Goal: Answer question/provide support

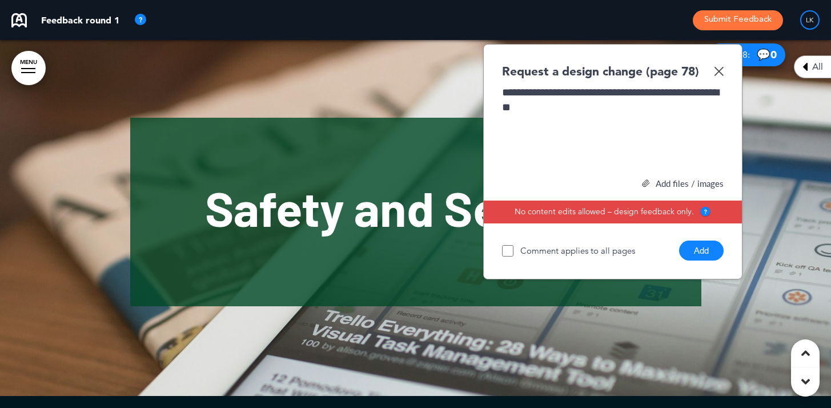
scroll to position [31, 0]
click at [627, 92] on div "**********" at bounding box center [613, 128] width 222 height 86
click at [706, 250] on button "Add" at bounding box center [701, 250] width 45 height 20
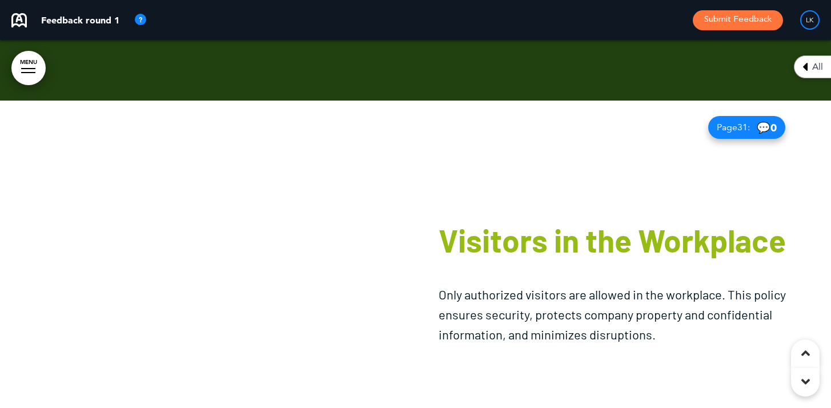
scroll to position [13124, 0]
click at [202, 237] on div at bounding box center [208, 285] width 416 height 368
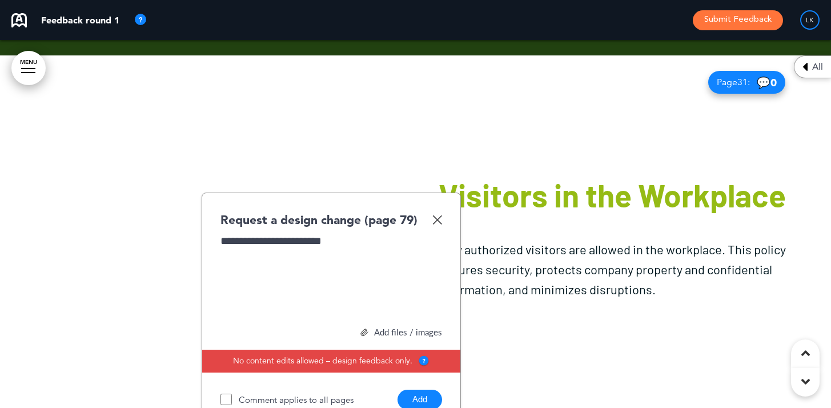
scroll to position [13234, 0]
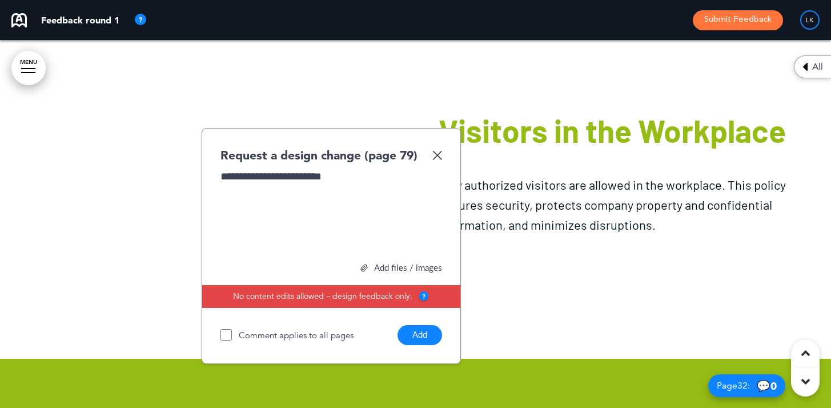
click at [427, 330] on button "Add" at bounding box center [420, 335] width 45 height 20
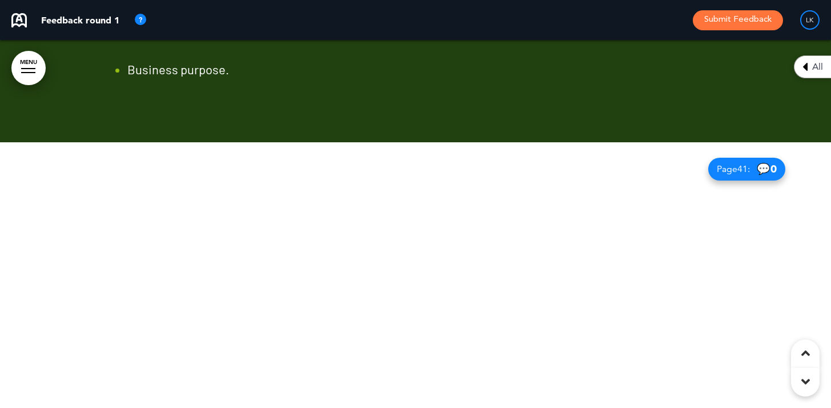
scroll to position [17423, 0]
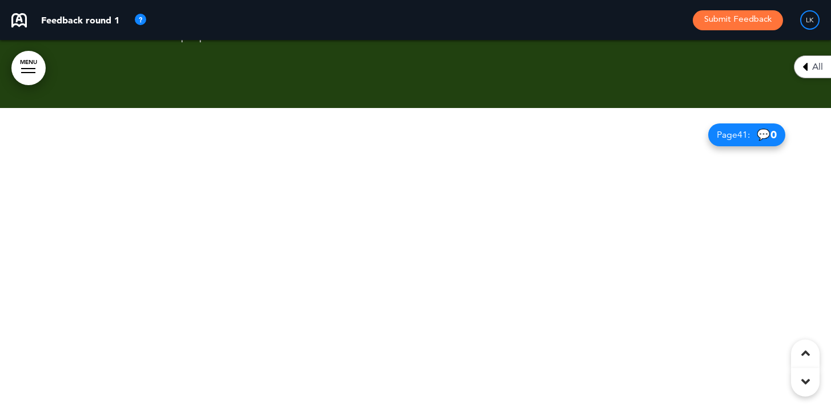
click at [427, 304] on div at bounding box center [415, 292] width 831 height 368
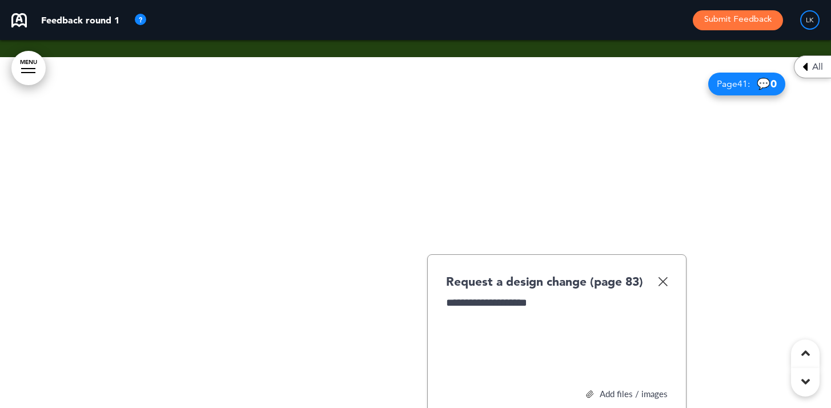
scroll to position [17579, 0]
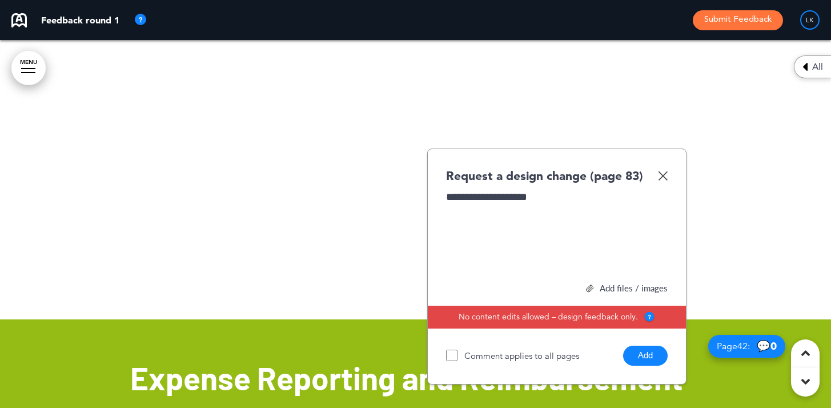
click at [647, 360] on button "Add" at bounding box center [645, 356] width 45 height 20
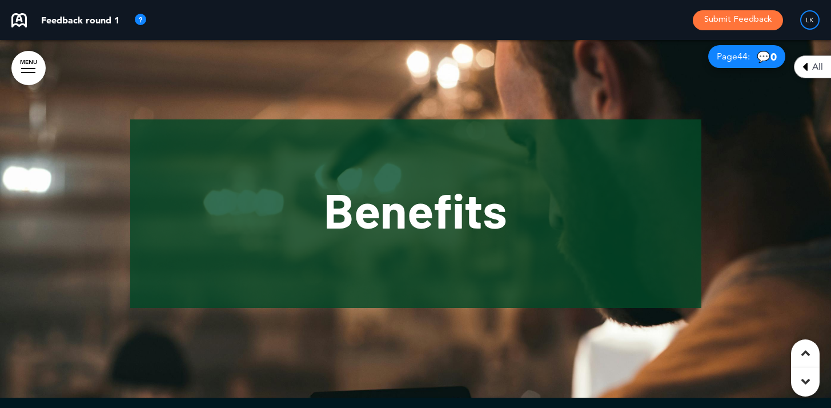
scroll to position [19023, 0]
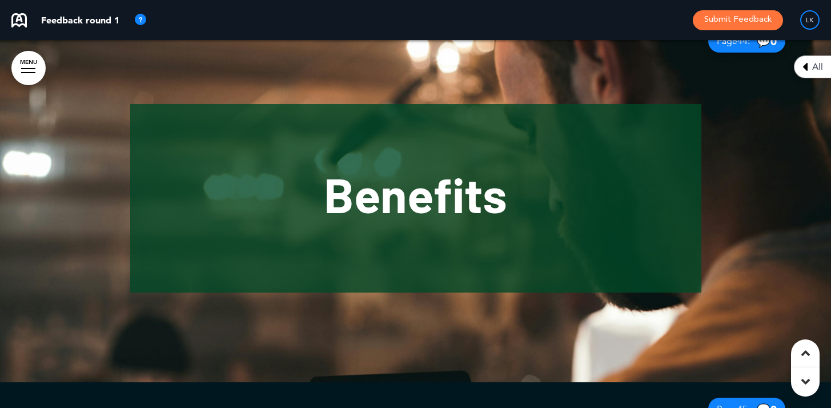
click at [752, 235] on div at bounding box center [415, 198] width 831 height 368
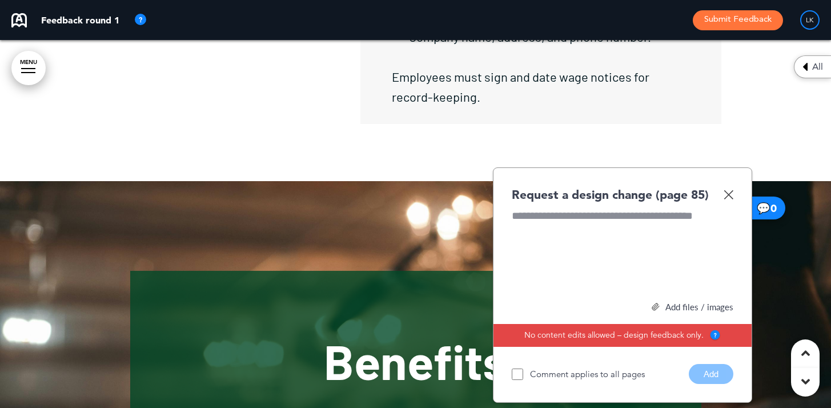
scroll to position [18875, 0]
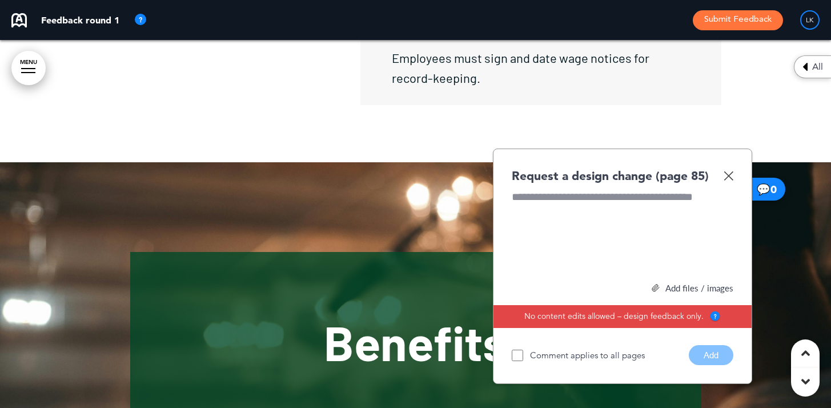
click at [724, 171] on img at bounding box center [729, 176] width 10 height 10
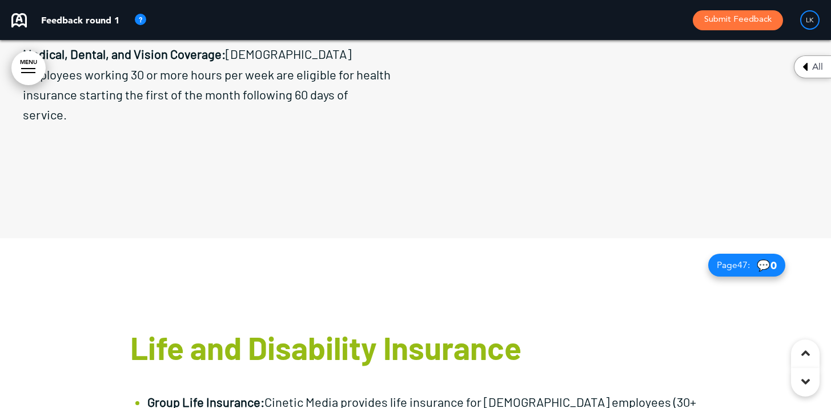
scroll to position [19740, 0]
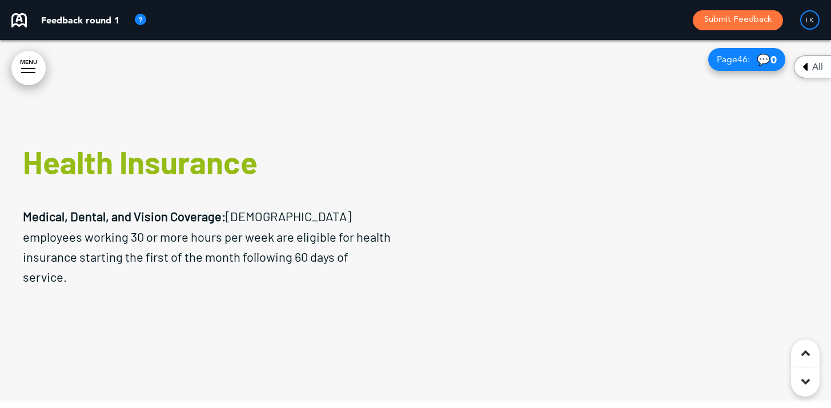
click at [652, 256] on div at bounding box center [624, 217] width 416 height 368
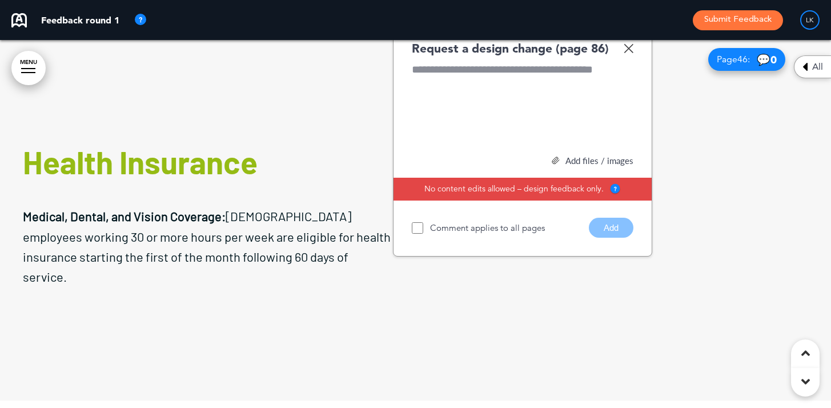
click at [657, 258] on div at bounding box center [624, 217] width 416 height 368
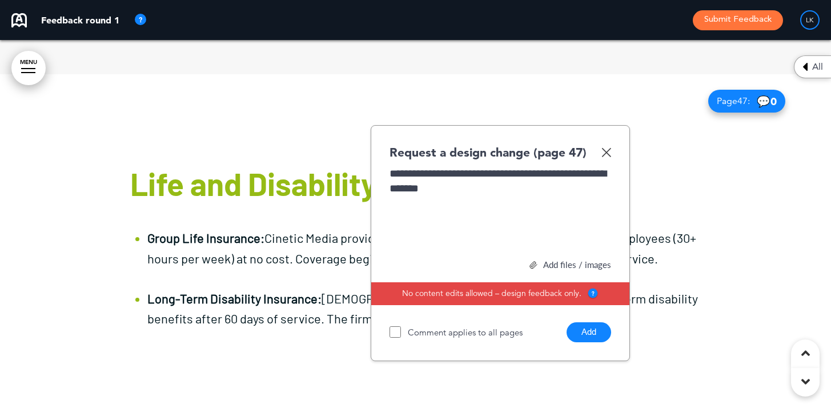
scroll to position [20128, 0]
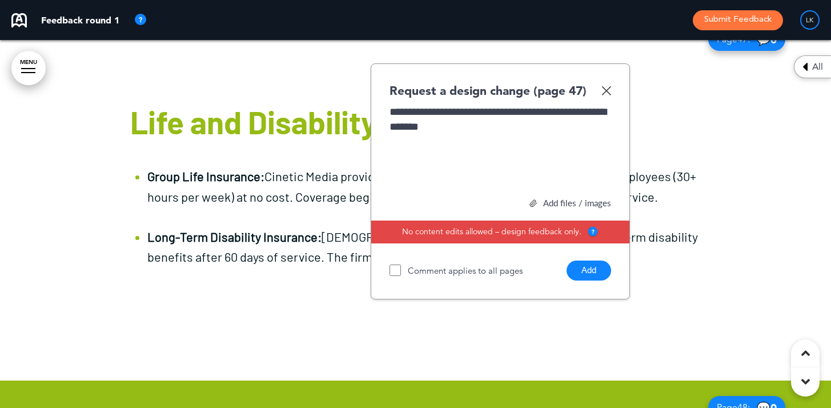
click at [695, 273] on div "Life and Disability Insurance Group Life Insurance: Cinetic Media provides life…" at bounding box center [415, 196] width 571 height 266
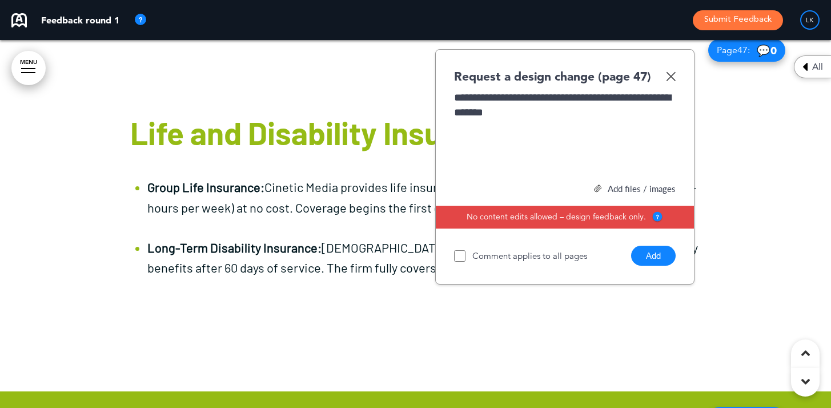
scroll to position [20107, 0]
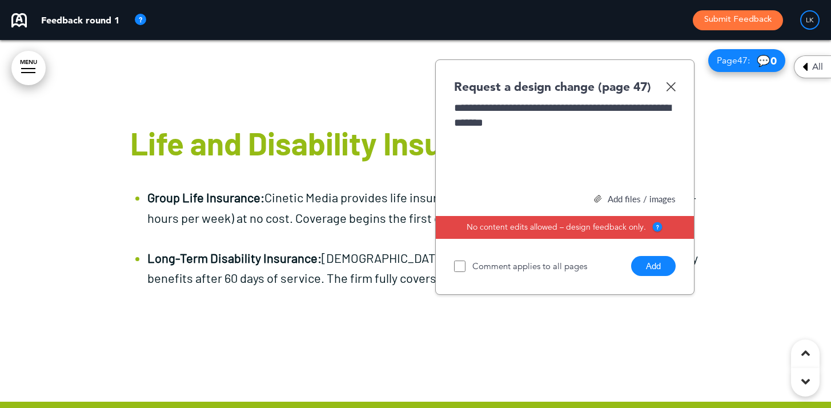
click at [665, 266] on button "Add" at bounding box center [653, 266] width 45 height 20
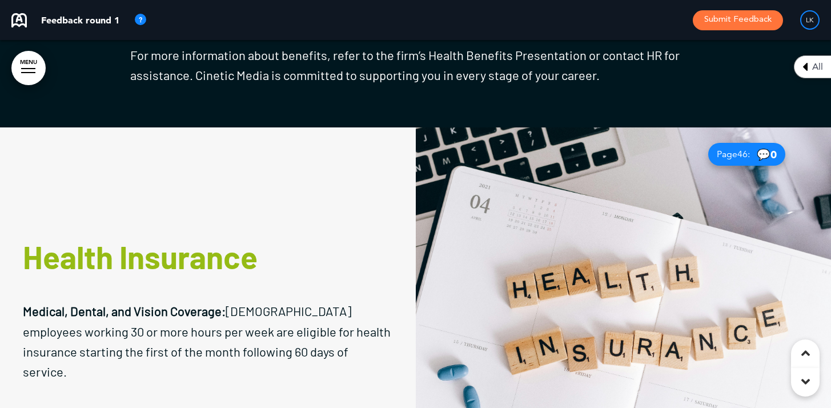
scroll to position [19753, 0]
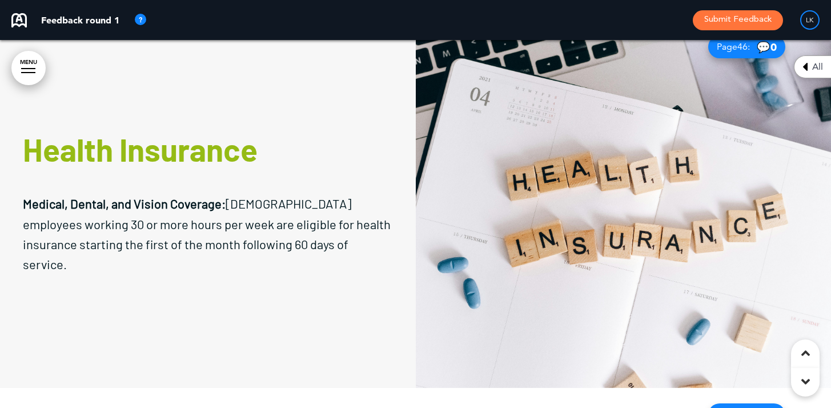
click at [668, 207] on img at bounding box center [624, 204] width 416 height 368
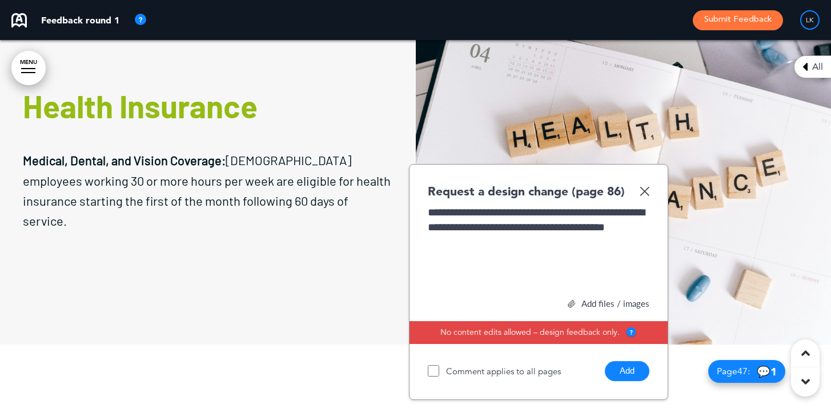
scroll to position [19869, 0]
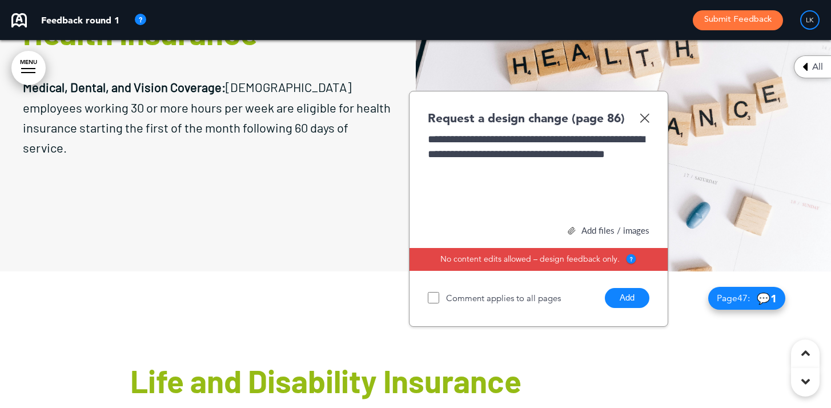
click at [625, 299] on button "Add" at bounding box center [627, 298] width 45 height 20
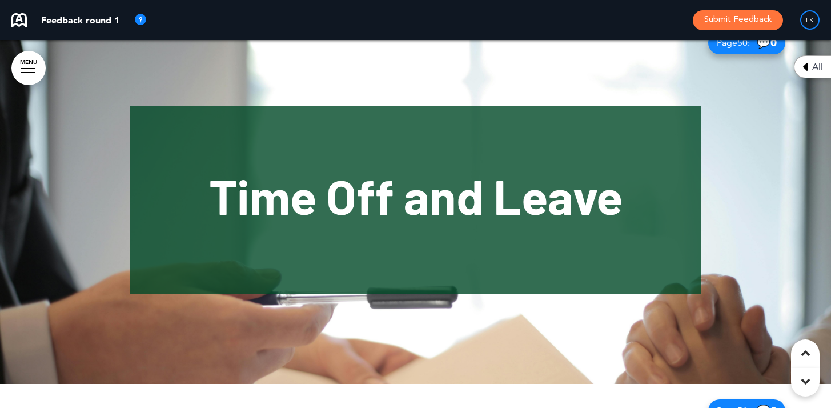
scroll to position [21333, 0]
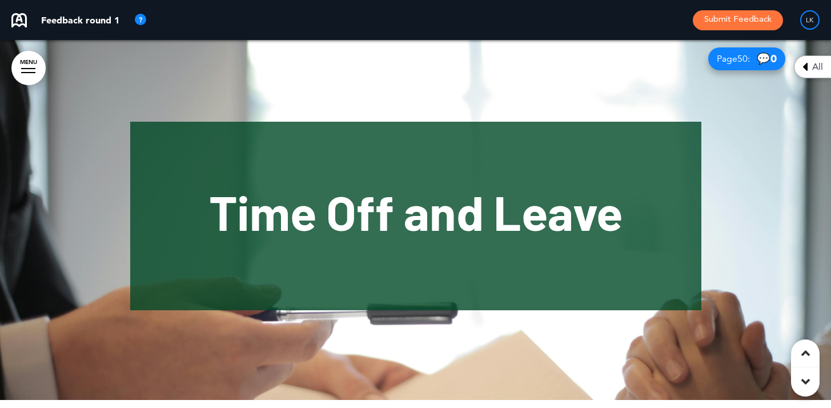
click at [750, 265] on div at bounding box center [415, 216] width 831 height 368
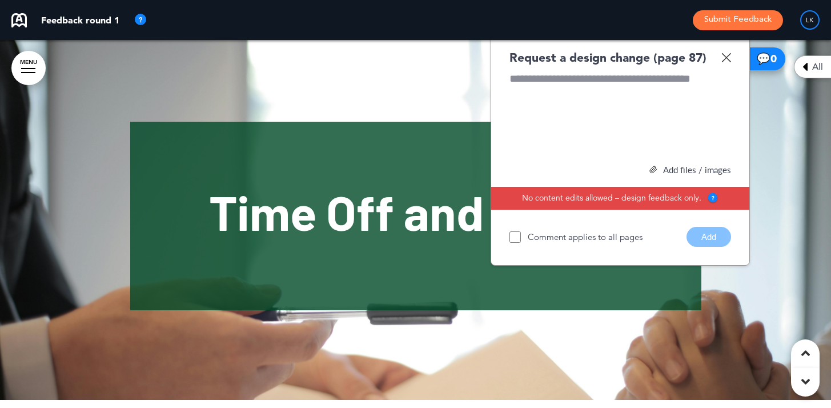
click at [627, 93] on div at bounding box center [620, 114] width 222 height 86
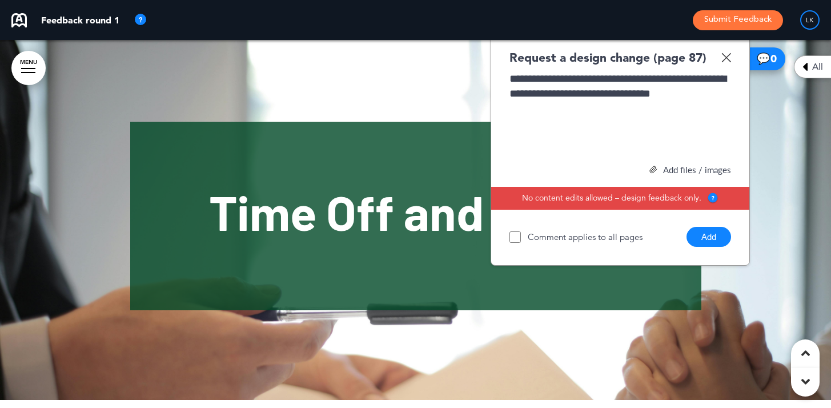
click at [699, 233] on button "Add" at bounding box center [709, 237] width 45 height 20
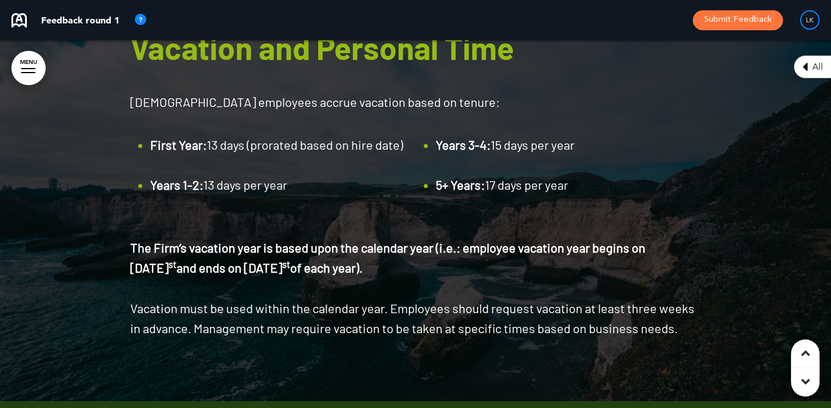
scroll to position [23097, 0]
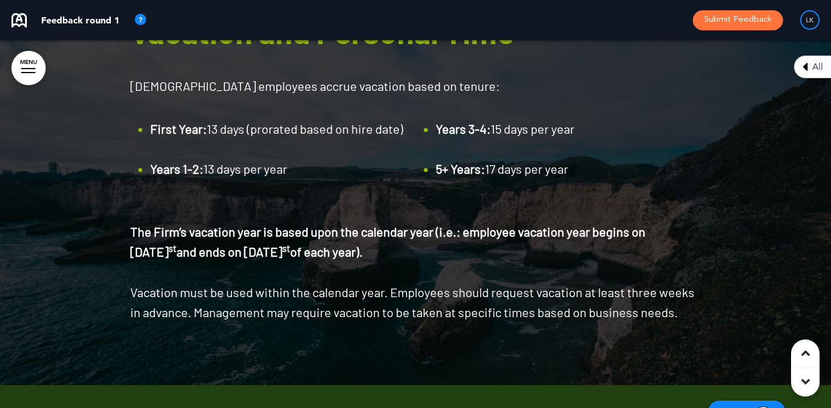
click at [652, 118] on div "[DEMOGRAPHIC_DATA] employees accrue vacation based on tenure: First Year: 13 da…" at bounding box center [415, 139] width 571 height 126
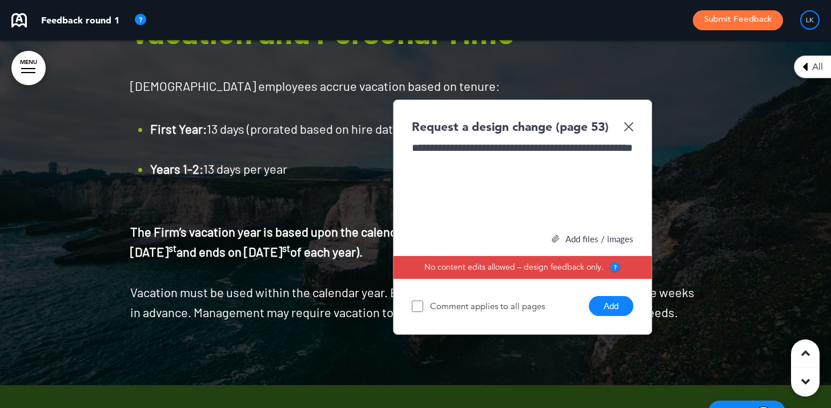
click at [610, 316] on button "Add" at bounding box center [611, 306] width 45 height 20
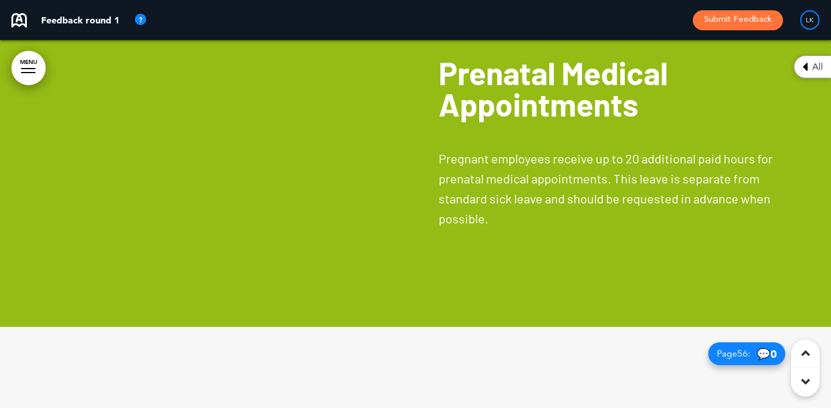
scroll to position [23643, 0]
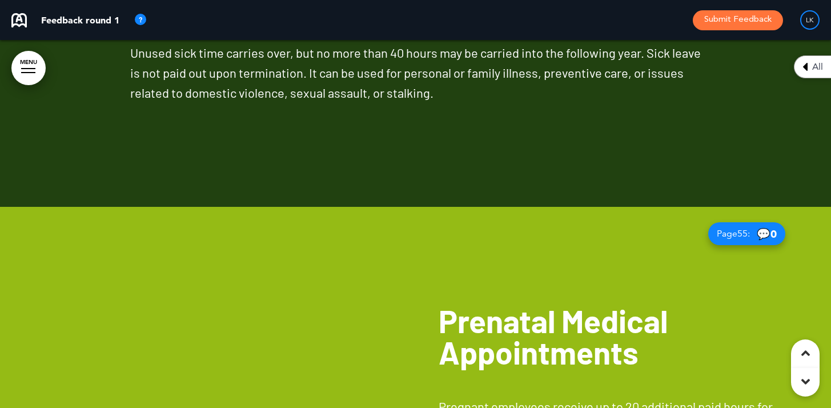
click at [352, 290] on div at bounding box center [208, 391] width 416 height 368
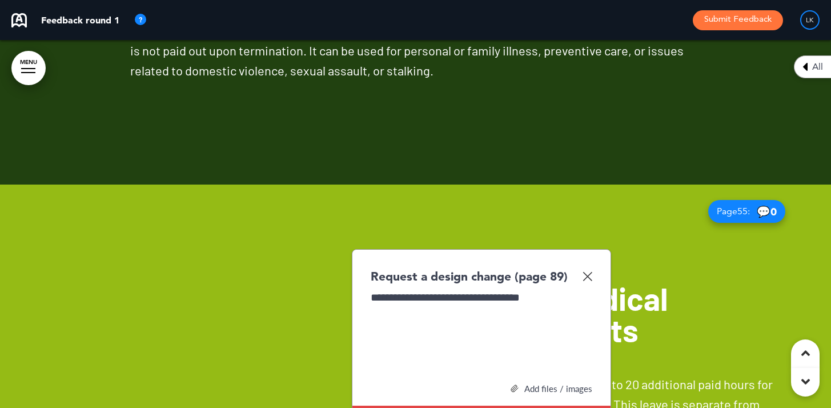
scroll to position [23878, 0]
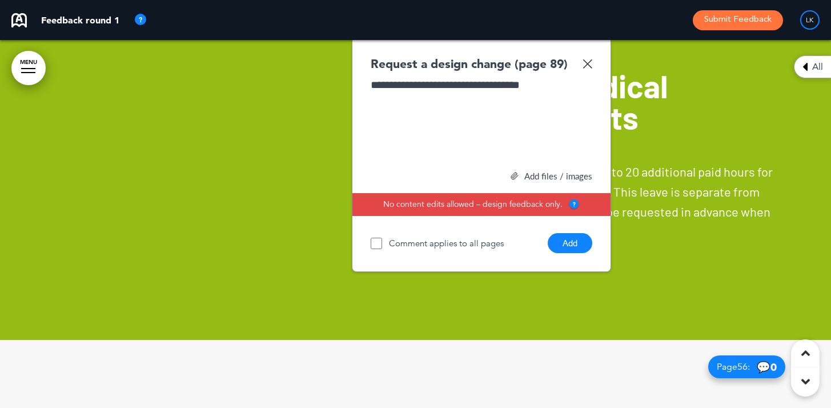
click at [568, 253] on button "Add" at bounding box center [570, 243] width 45 height 20
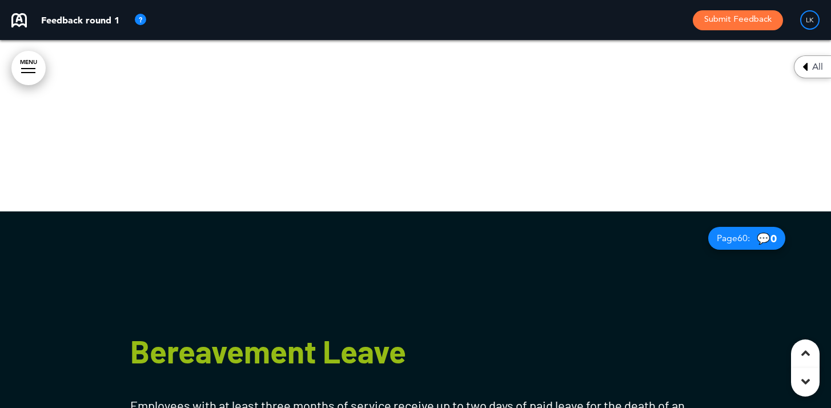
scroll to position [25498, 0]
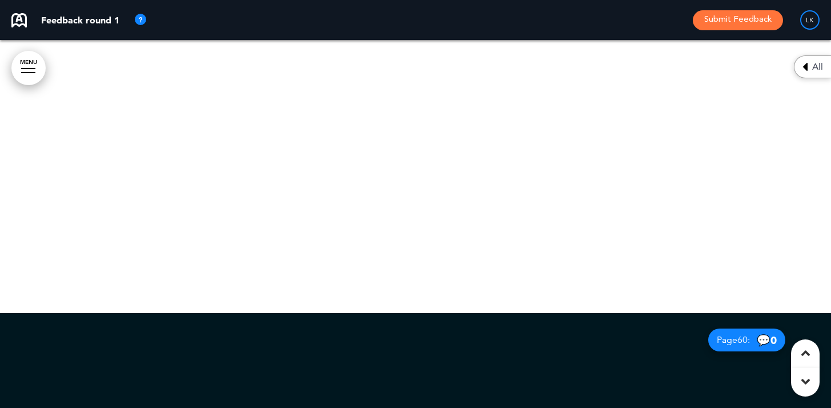
click at [413, 196] on div at bounding box center [415, 129] width 831 height 368
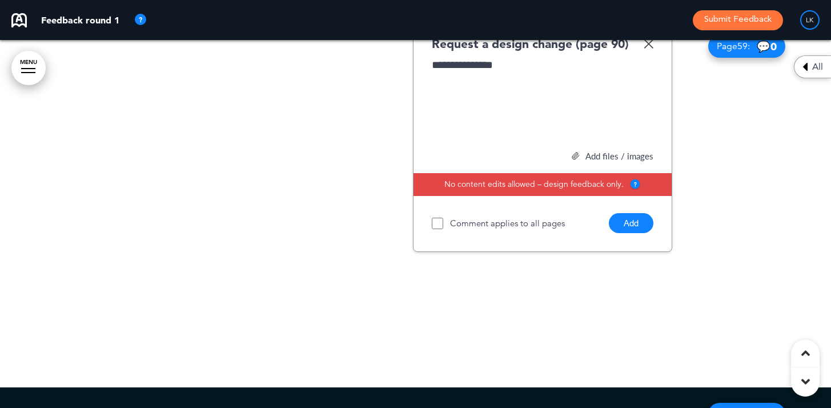
scroll to position [25410, 0]
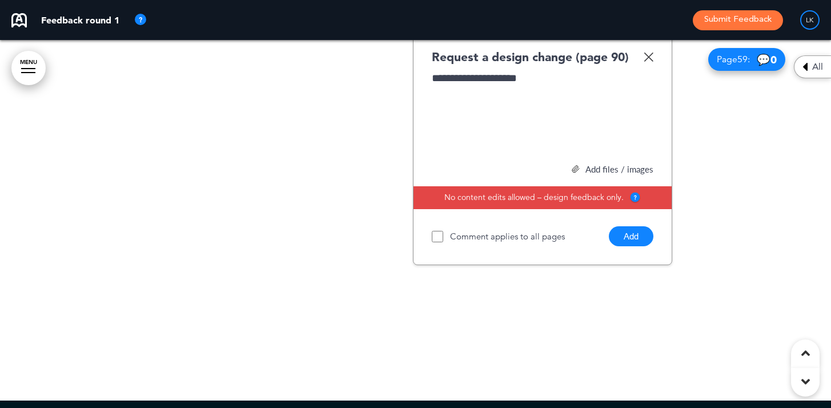
click at [624, 246] on button "Add" at bounding box center [631, 236] width 45 height 20
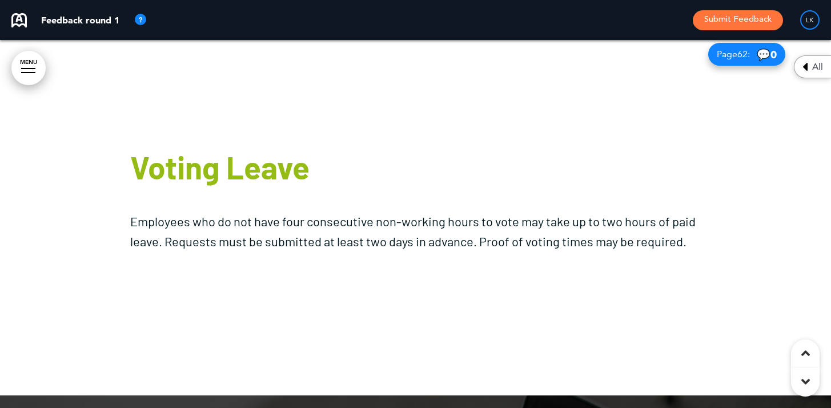
scroll to position [26512, 0]
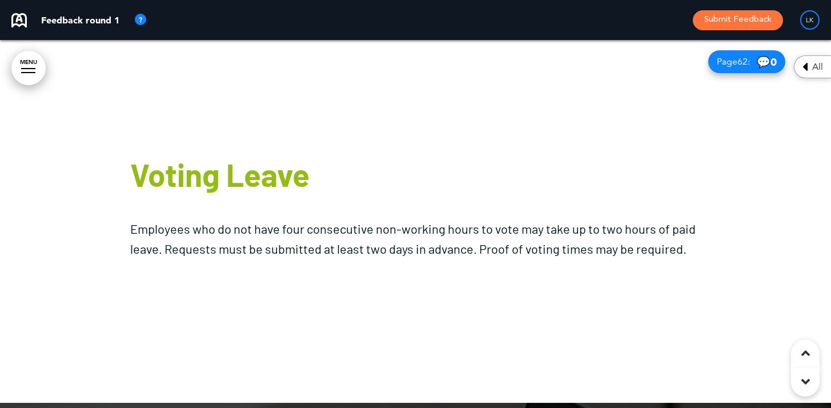
click at [499, 187] on h1 "Voting Leave" at bounding box center [415, 174] width 571 height 31
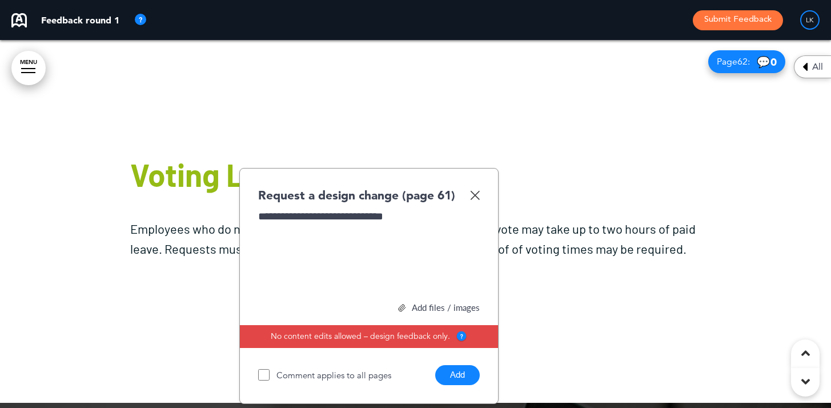
click at [464, 385] on button "Add" at bounding box center [457, 375] width 45 height 20
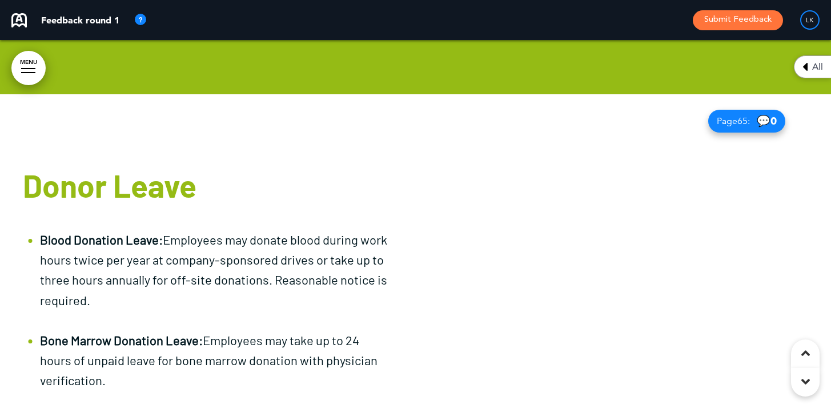
scroll to position [0, 0]
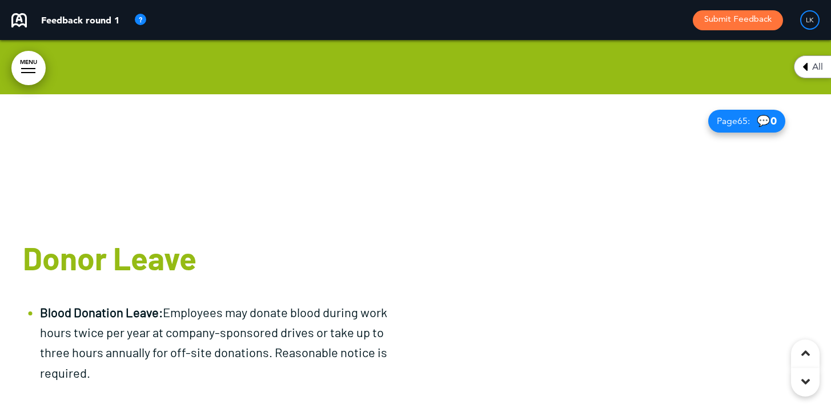
click at [235, 199] on p at bounding box center [208, 184] width 370 height 76
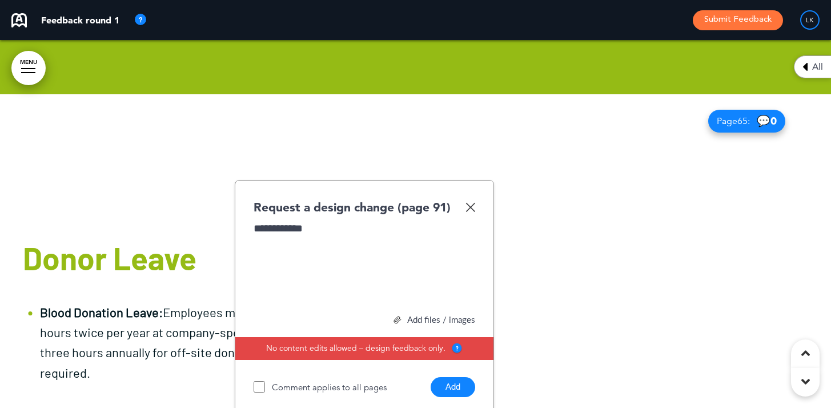
click at [454, 397] on button "Add" at bounding box center [453, 387] width 45 height 20
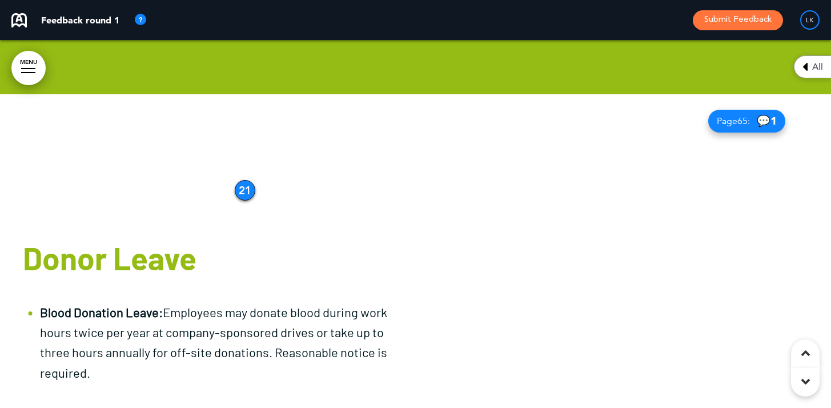
click at [668, 207] on div at bounding box center [624, 278] width 416 height 368
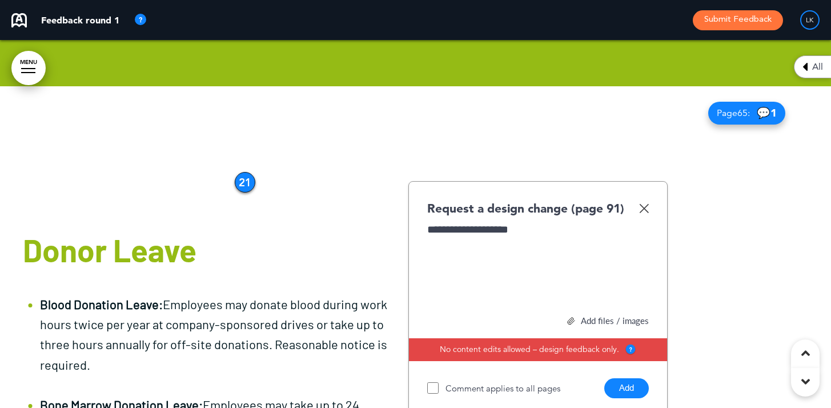
scroll to position [27619, 0]
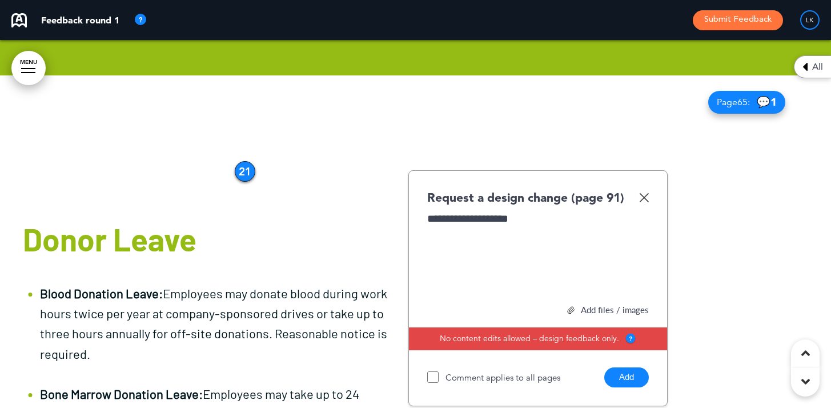
click at [616, 387] on button "Add" at bounding box center [626, 377] width 45 height 20
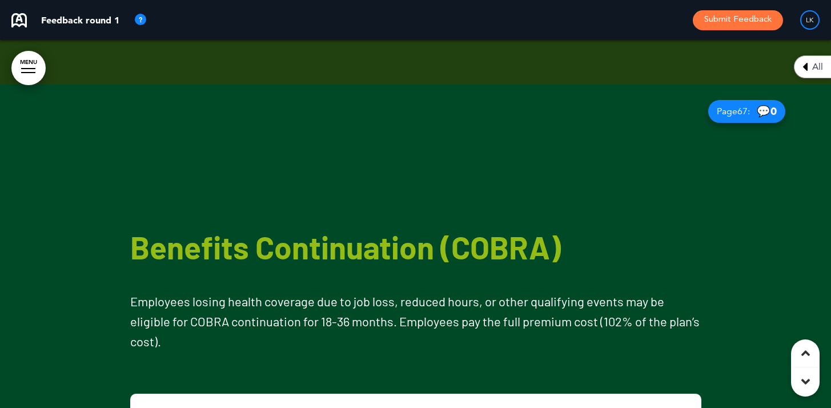
scroll to position [28561, 0]
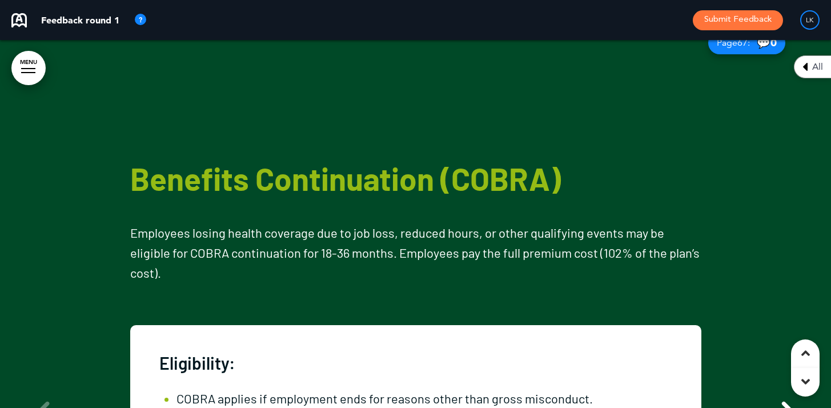
click at [454, 62] on div "Benefits Continuation (COBRA) Employees losing health coverage due to job loss,…" at bounding box center [415, 365] width 808 height 699
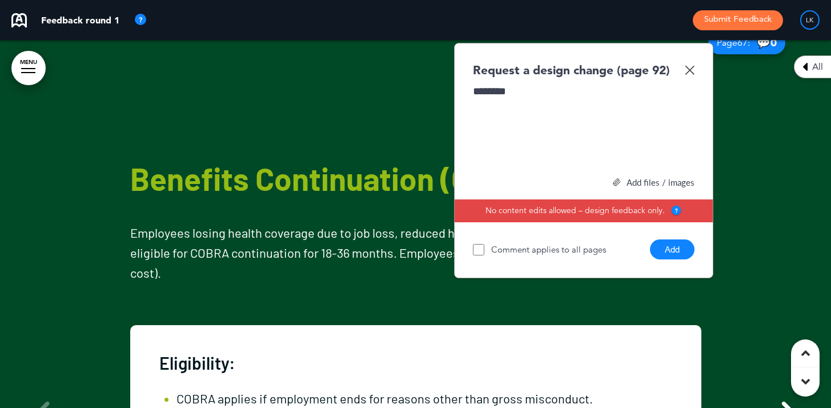
click at [679, 259] on button "Add" at bounding box center [672, 249] width 45 height 20
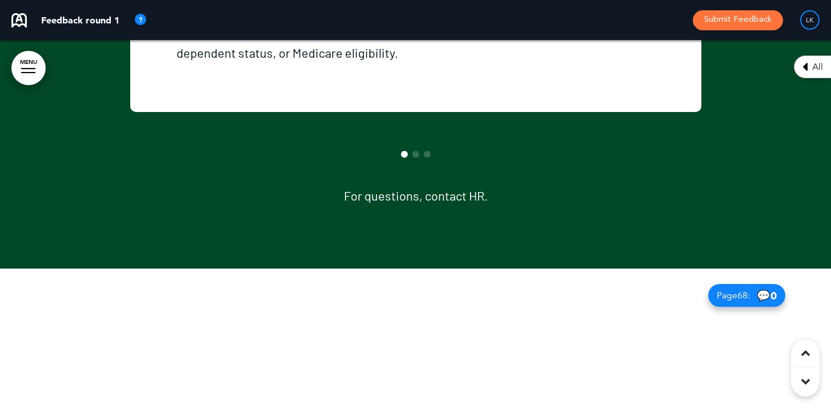
scroll to position [29263, 0]
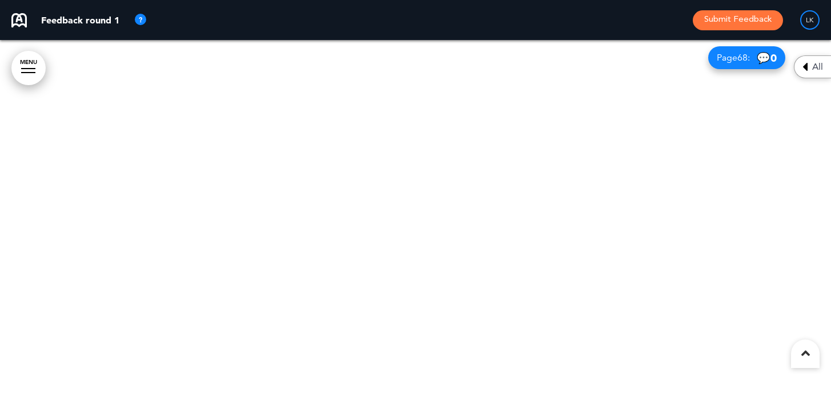
click at [500, 232] on div at bounding box center [415, 215] width 808 height 300
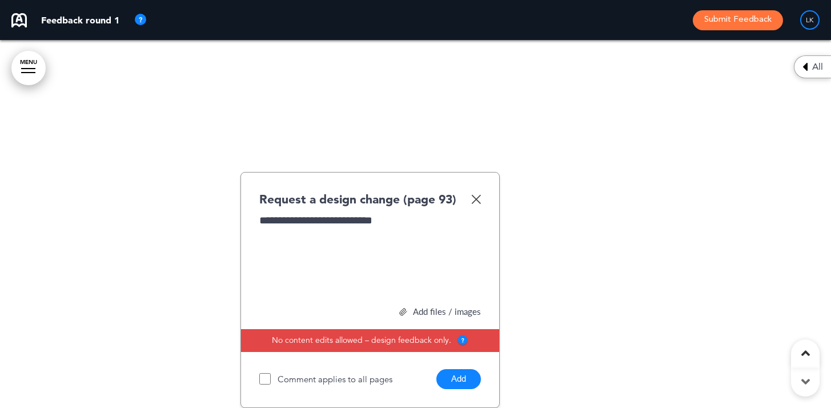
click at [463, 376] on button "Add" at bounding box center [458, 379] width 45 height 20
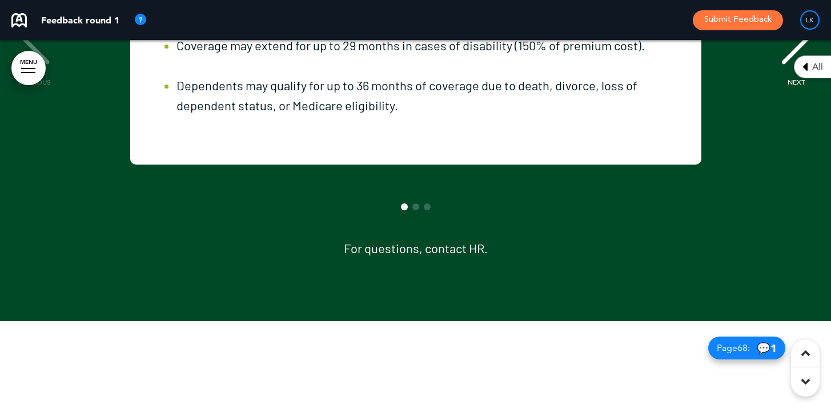
scroll to position [29020, 0]
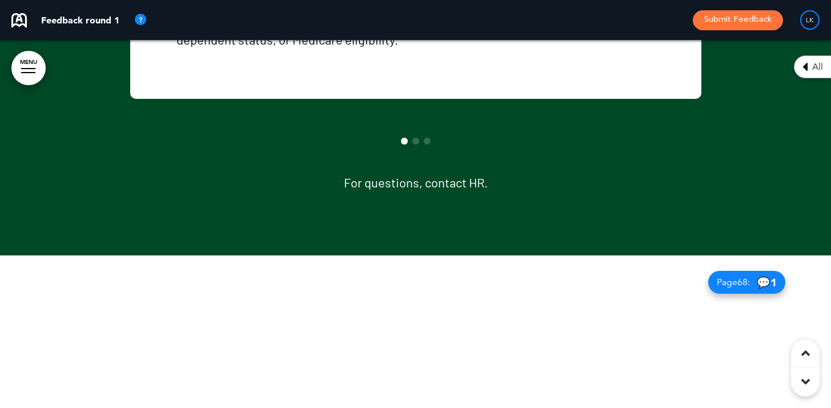
click at [405, 148] on div "Eligibility: COBRA applies if employment ends for reasons other than gross misc…" at bounding box center [415, 1] width 808 height 314
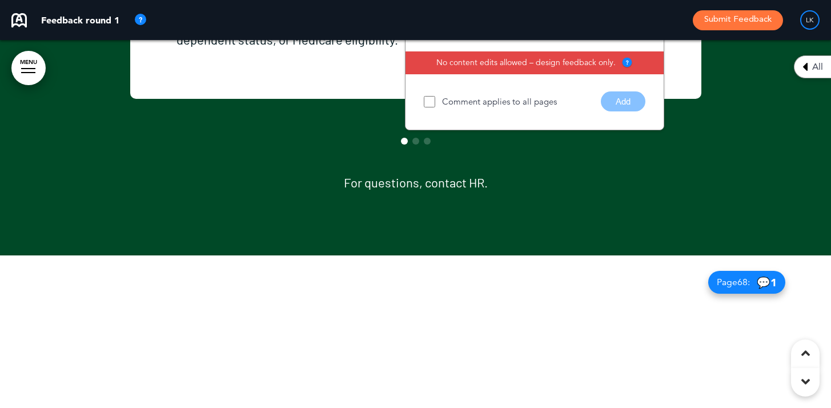
scroll to position [28778, 0]
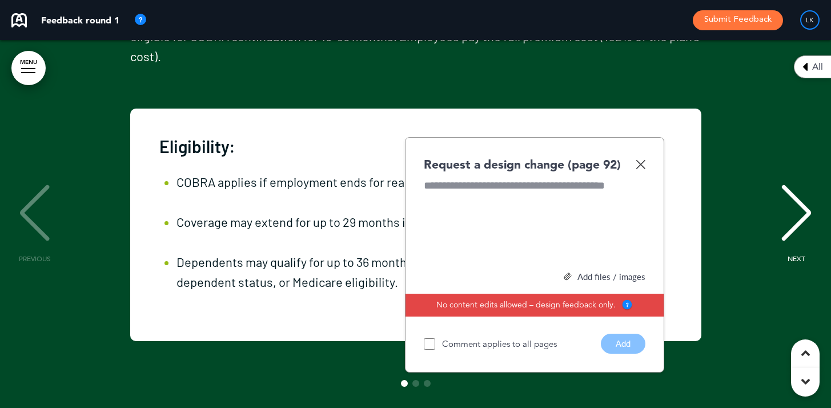
click at [644, 169] on img at bounding box center [641, 164] width 10 height 10
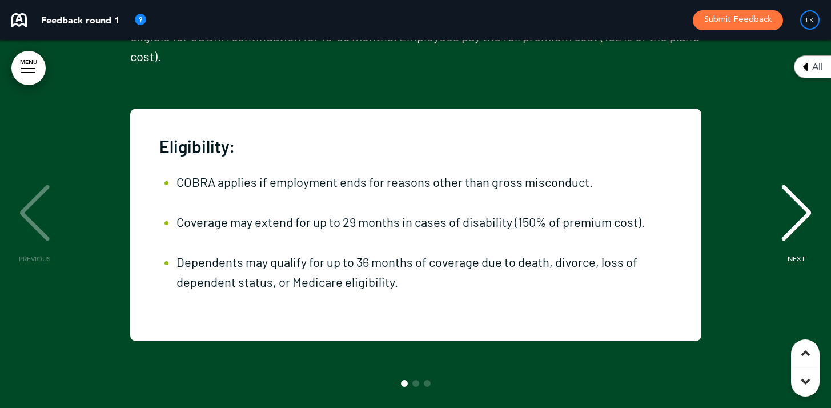
click at [809, 229] on div "NEXT" at bounding box center [796, 223] width 35 height 57
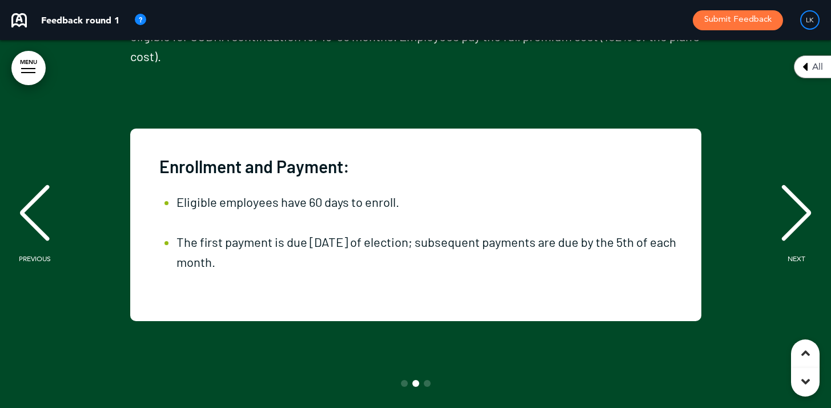
click at [809, 229] on div "NEXT" at bounding box center [796, 223] width 35 height 57
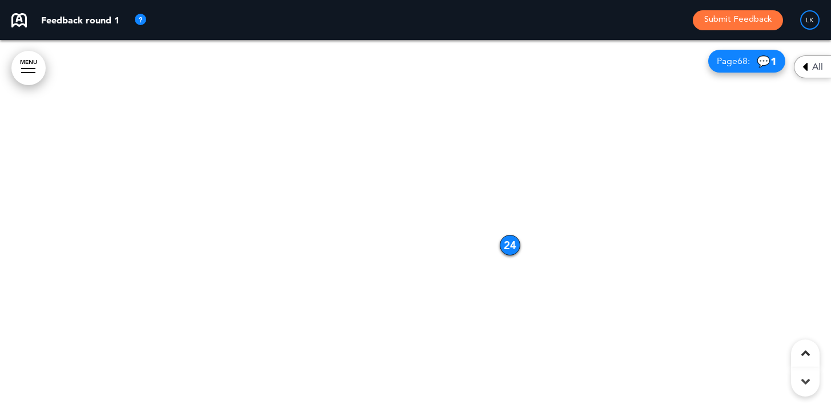
scroll to position [29263, 0]
